Goal: Information Seeking & Learning: Check status

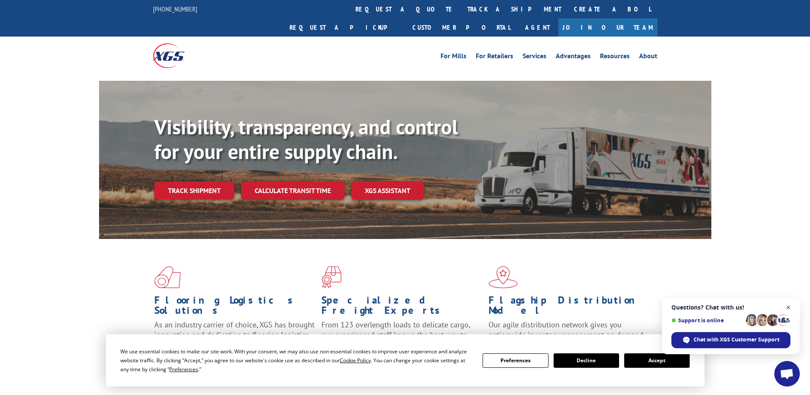
click at [791, 304] on span "Close chat" at bounding box center [789, 307] width 11 height 11
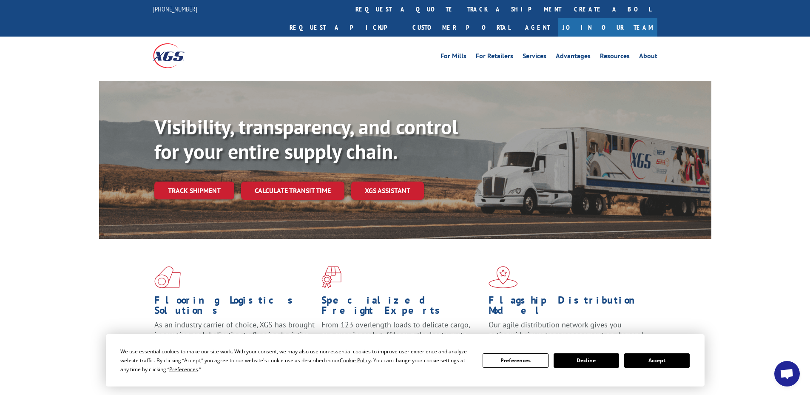
click at [655, 358] on button "Accept" at bounding box center [657, 360] width 66 height 14
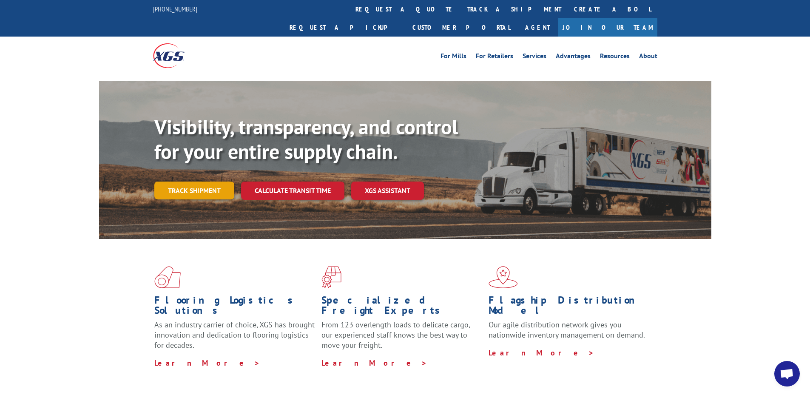
click at [199, 182] on link "Track shipment" at bounding box center [194, 191] width 80 height 18
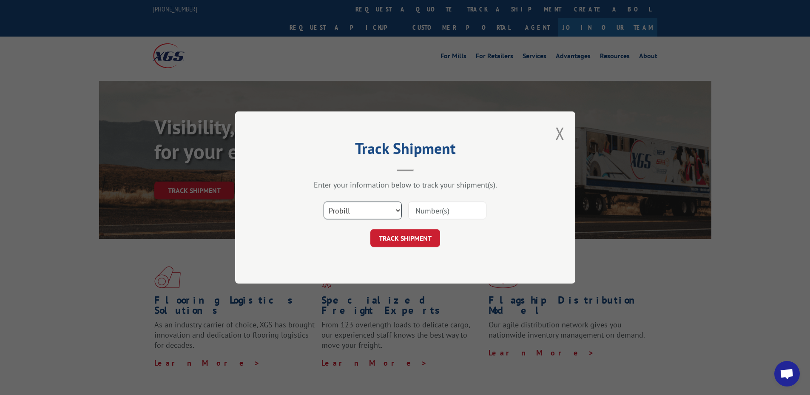
click at [360, 211] on select "Select category... Probill BOL PO" at bounding box center [363, 211] width 78 height 18
select select "bol"
click at [324, 202] on select "Select category... Probill BOL PO" at bounding box center [363, 211] width 78 height 18
click at [418, 214] on input at bounding box center [447, 211] width 78 height 18
paste input "6013794"
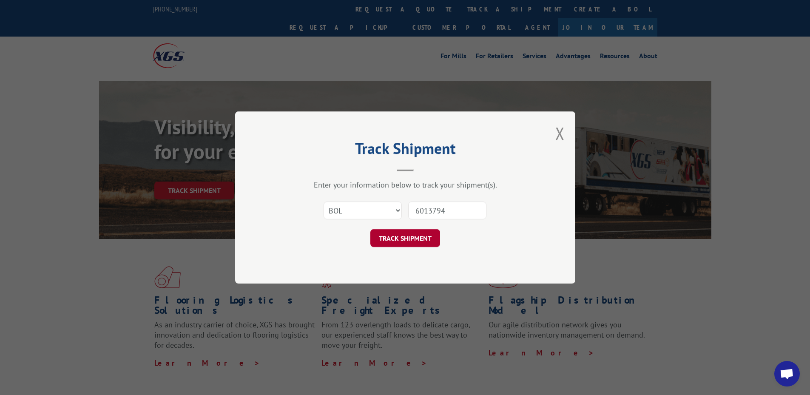
type input "6013794"
click at [402, 237] on button "TRACK SHIPMENT" at bounding box center [405, 238] width 70 height 18
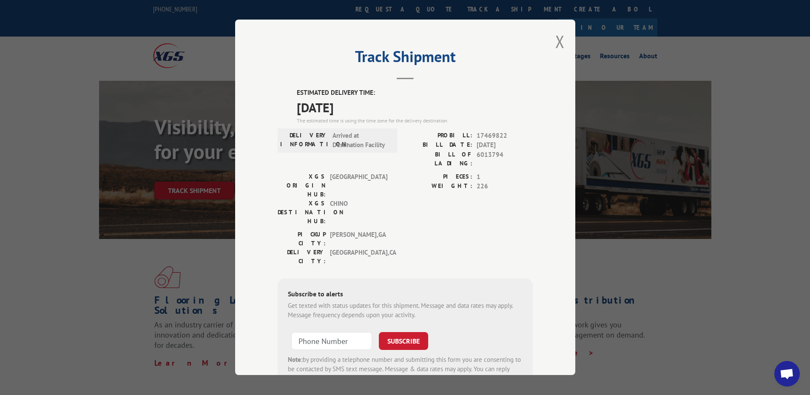
click at [551, 43] on div "Track Shipment ESTIMATED DELIVERY TIME: [DATE] The estimated time is using the …" at bounding box center [405, 198] width 340 height 356
